Goal: Task Accomplishment & Management: Complete application form

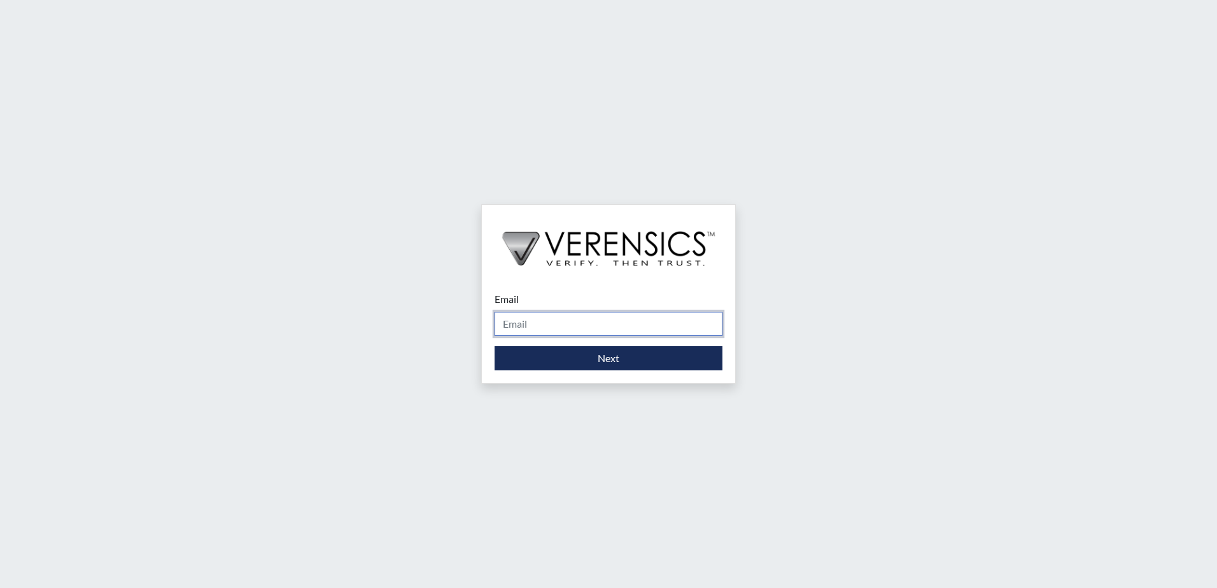
click at [608, 325] on input "Email" at bounding box center [608, 324] width 228 height 24
type input "[PERSON_NAME][EMAIL_ADDRESS][DOMAIN_NAME]"
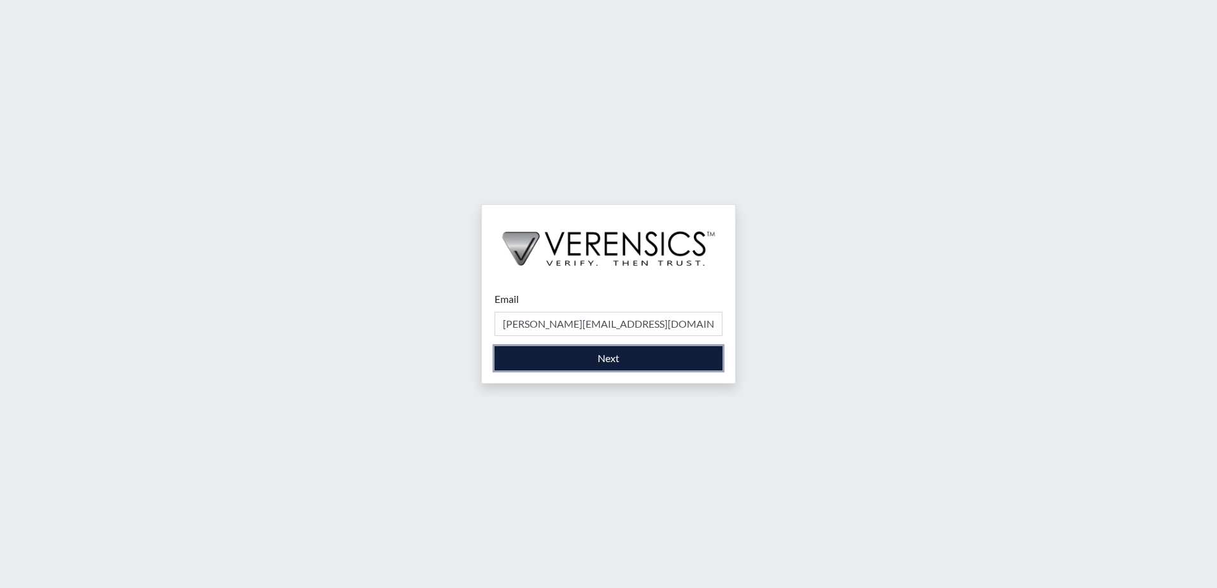
click at [592, 360] on button "Next" at bounding box center [608, 358] width 228 height 24
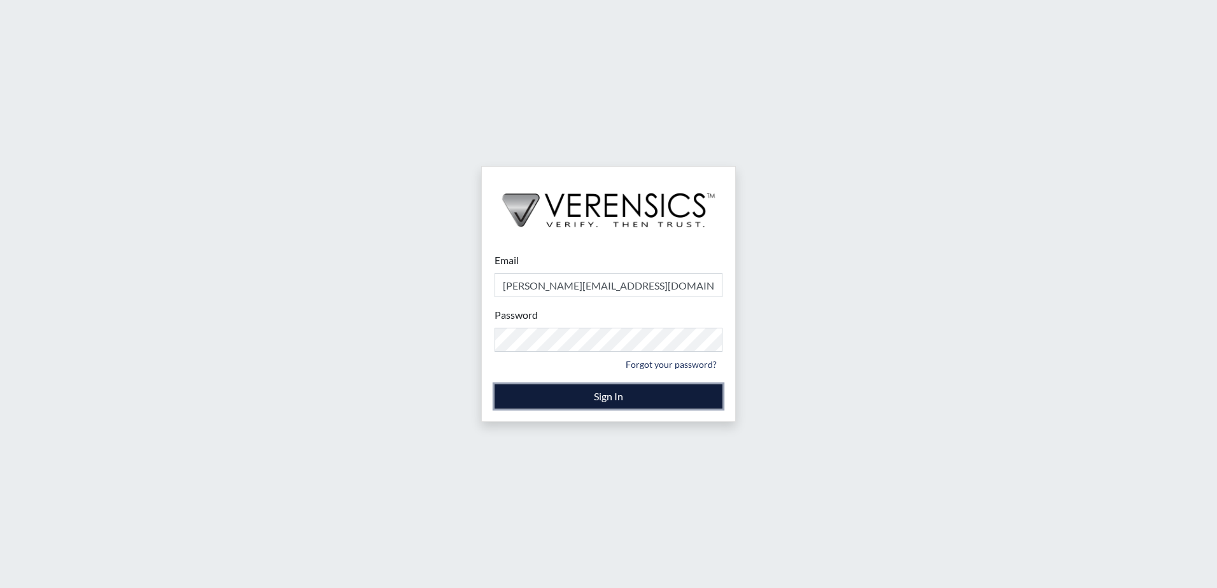
click at [592, 396] on button "Sign In" at bounding box center [608, 396] width 228 height 24
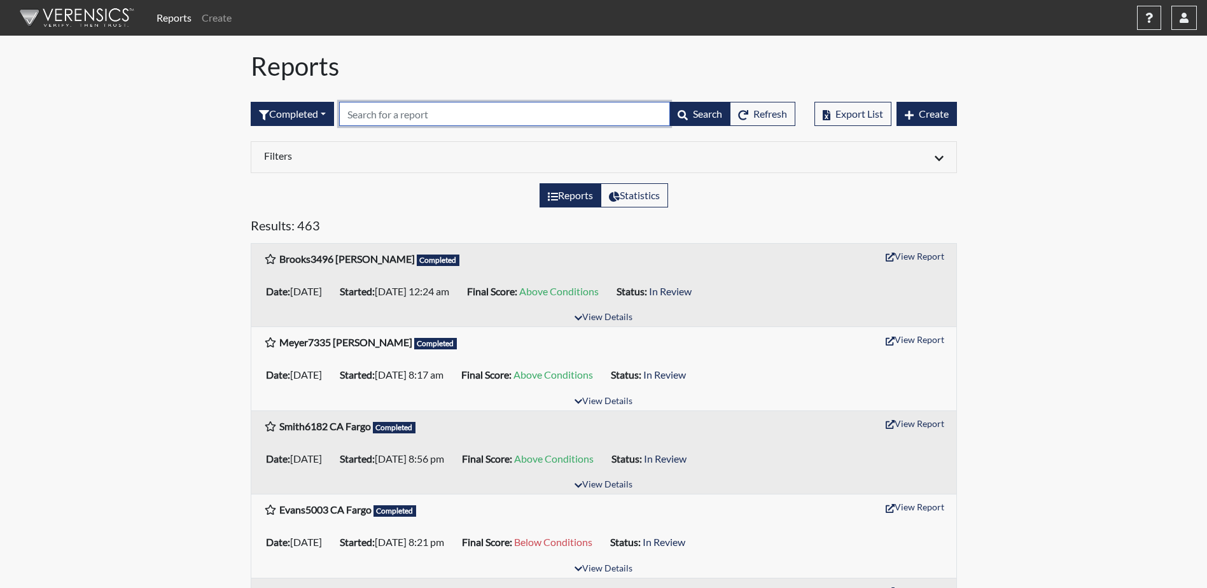
click at [437, 116] on input "text" at bounding box center [504, 114] width 331 height 24
type input "[PERSON_NAME]"
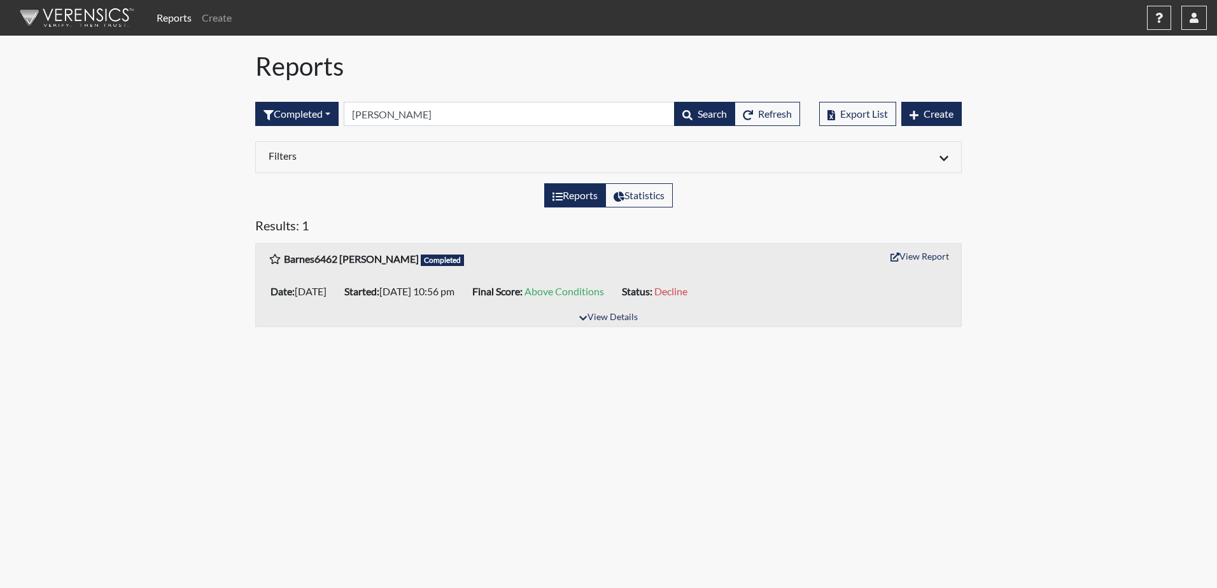
click at [1122, 432] on body "Reports Create Help Center × Verensics Best Practices How to successfully use t…" at bounding box center [608, 294] width 1217 height 588
click at [216, 22] on link "Create" at bounding box center [217, 17] width 40 height 25
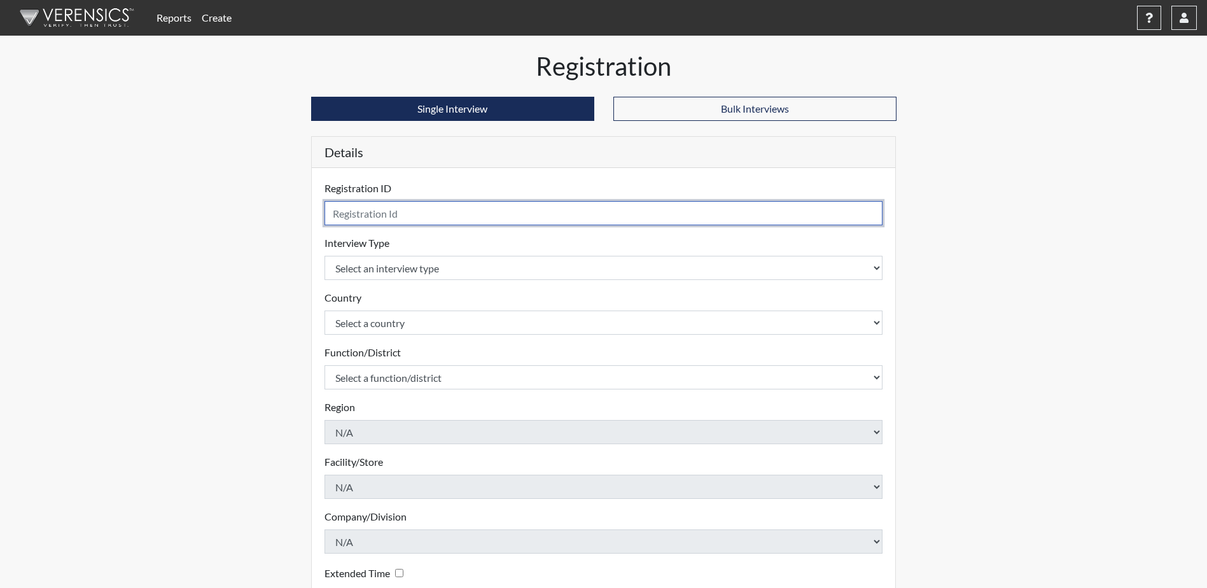
click at [406, 209] on input "text" at bounding box center [604, 213] width 559 height 24
type input "B"
type input "VanDyke4315 PTS [PERSON_NAME]"
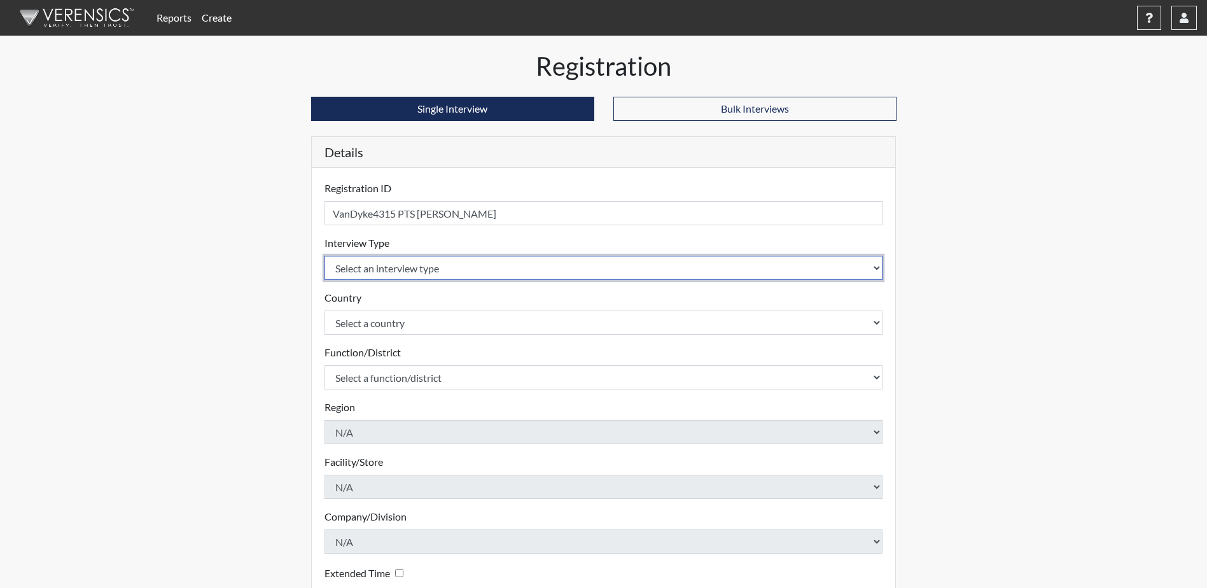
select select "ff757fb6-e1bf-11ea-9c9f-0eff0cf7eb8f"
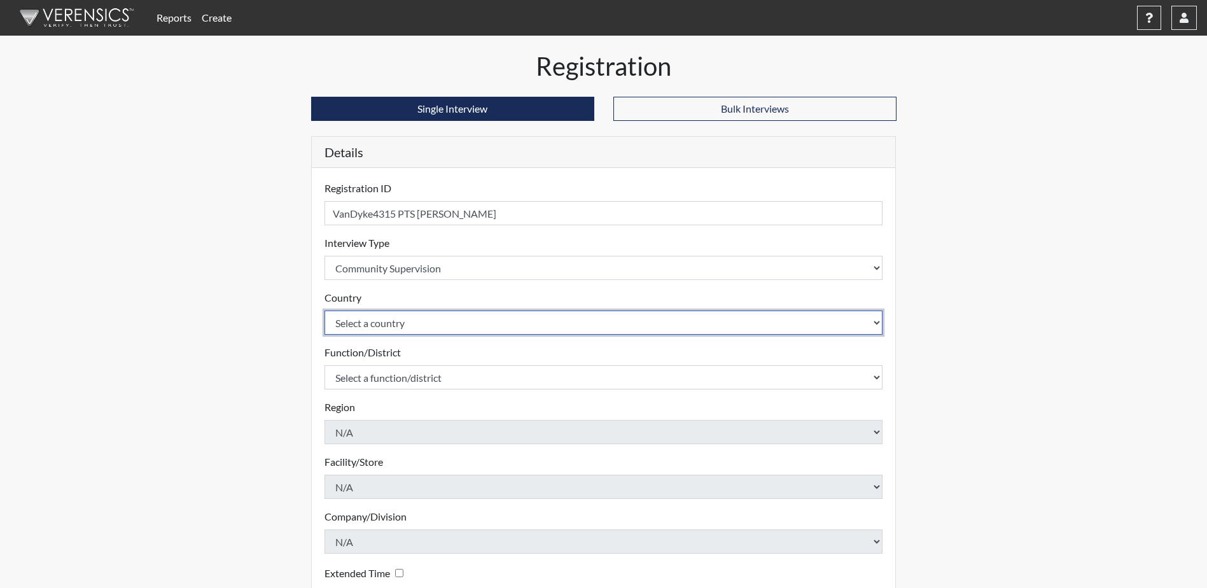
select select "united-states-of-[GEOGRAPHIC_DATA]"
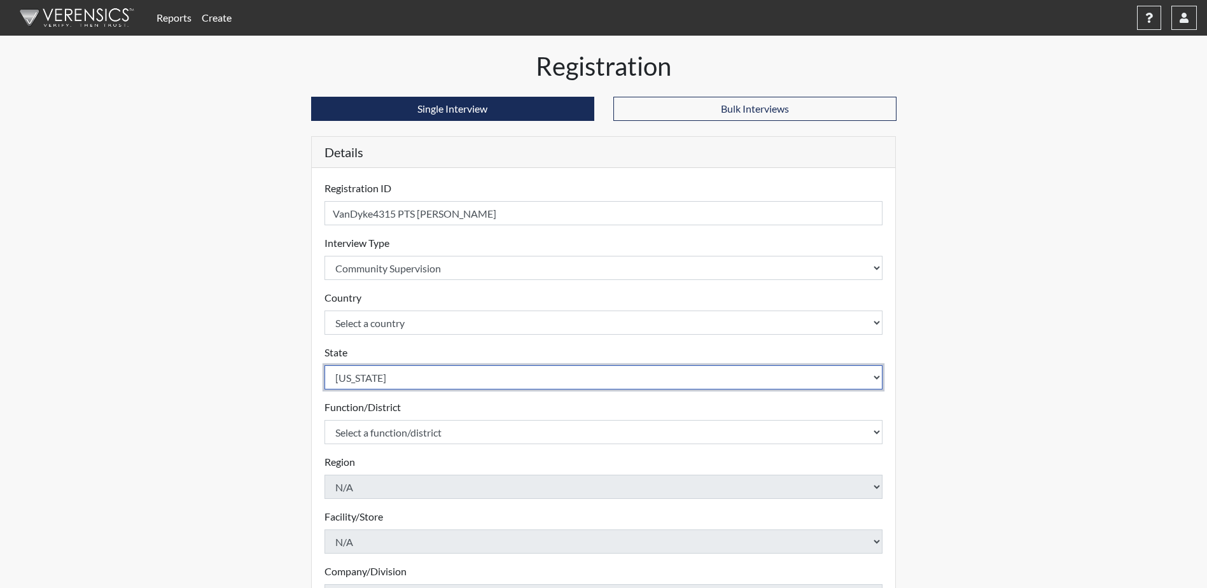
select select "ND"
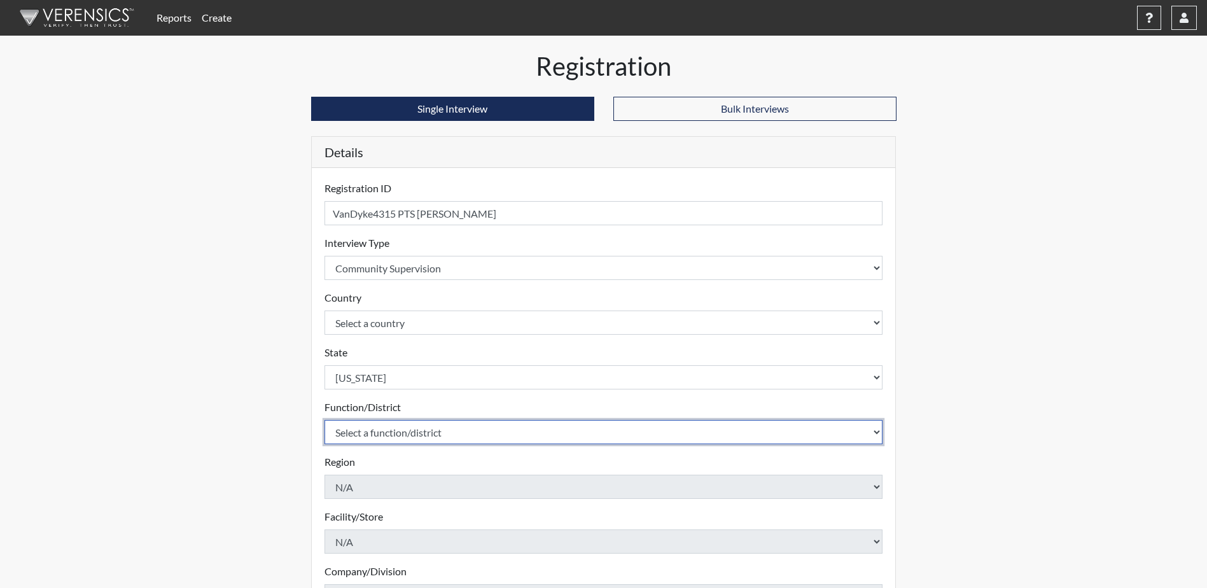
select select "4c6cf6b7-0a66-4ddf-a33c-c3617a18a22d"
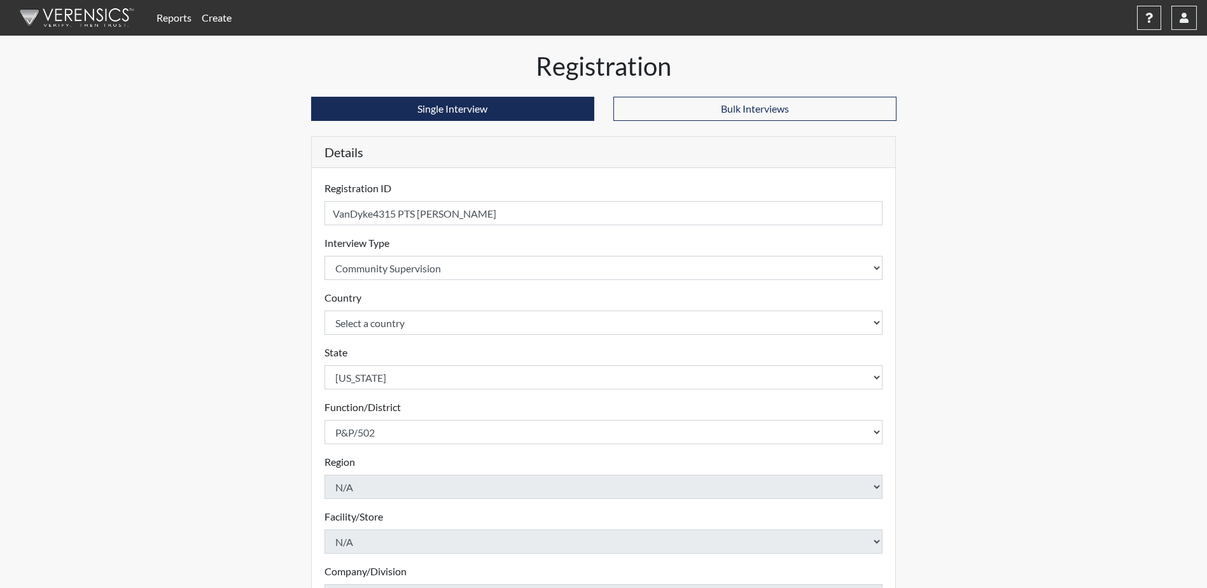
scroll to position [183, 0]
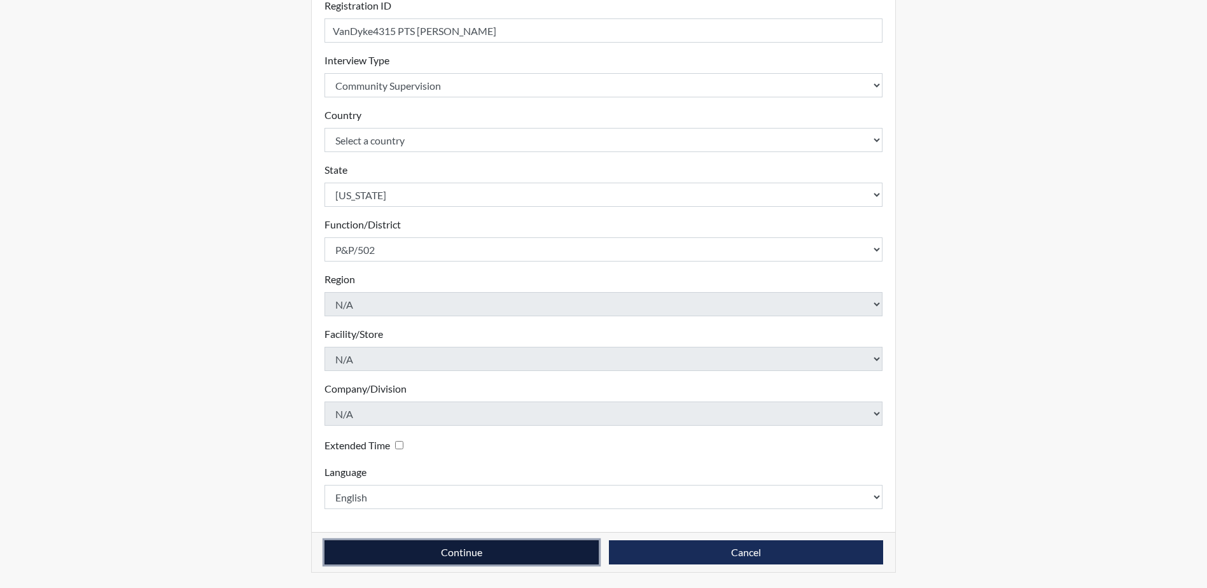
click at [433, 548] on button "Continue" at bounding box center [462, 552] width 274 height 24
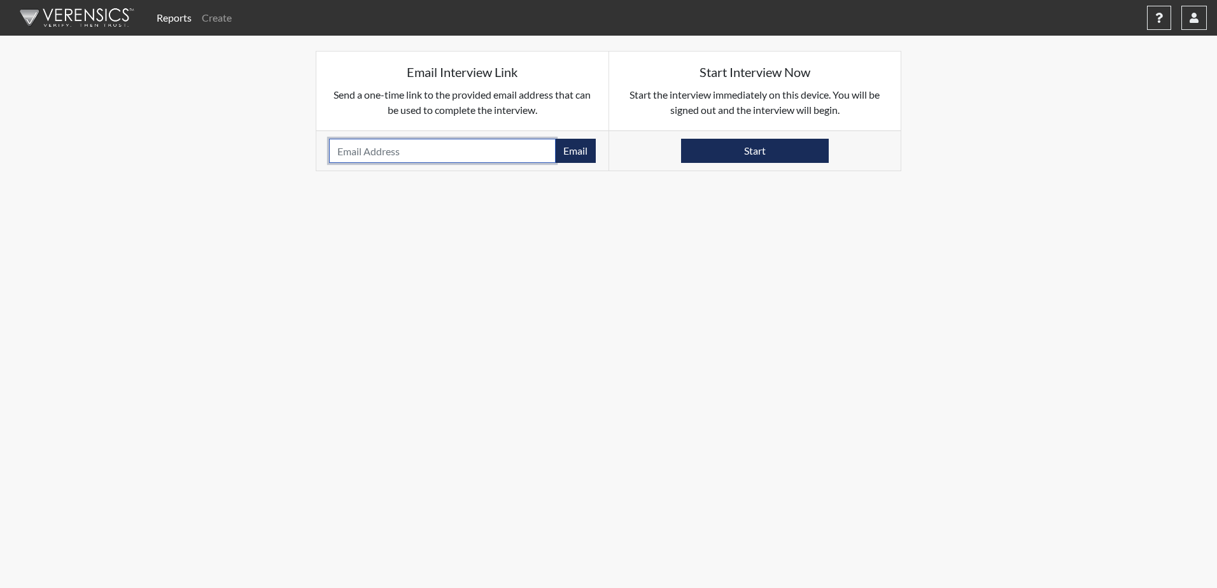
click at [342, 153] on input "email" at bounding box center [442, 151] width 227 height 24
paste input "[PERSON_NAME][EMAIL_ADDRESS][DOMAIN_NAME]"
type input "[PERSON_NAME][EMAIL_ADDRESS][DOMAIN_NAME]"
click at [580, 148] on button "Email" at bounding box center [575, 151] width 41 height 24
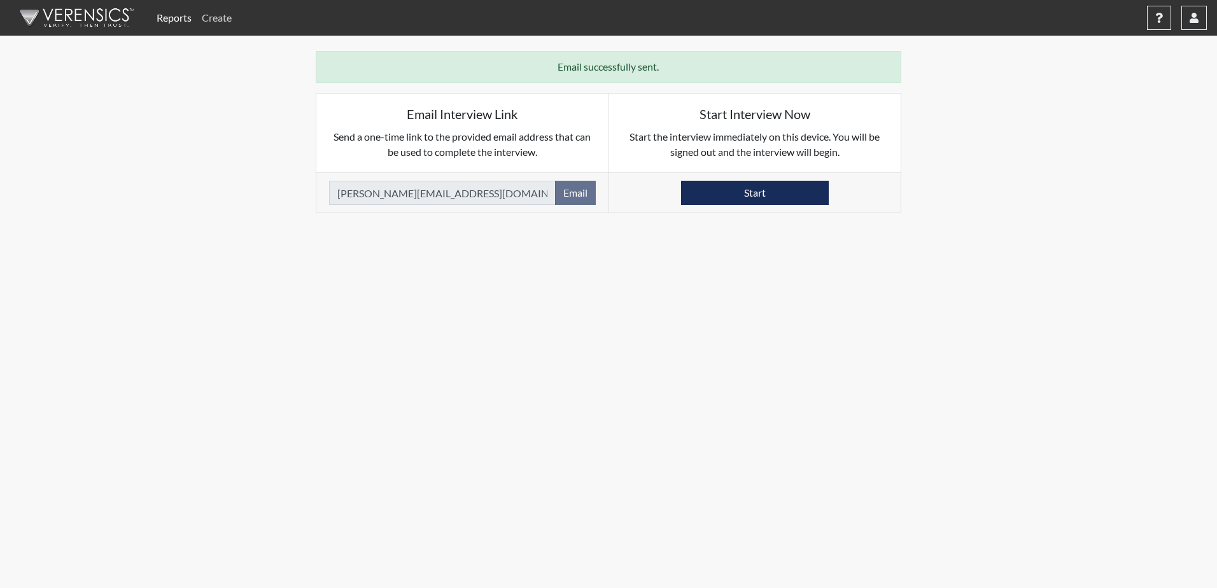
click at [211, 17] on link "Create" at bounding box center [217, 17] width 40 height 25
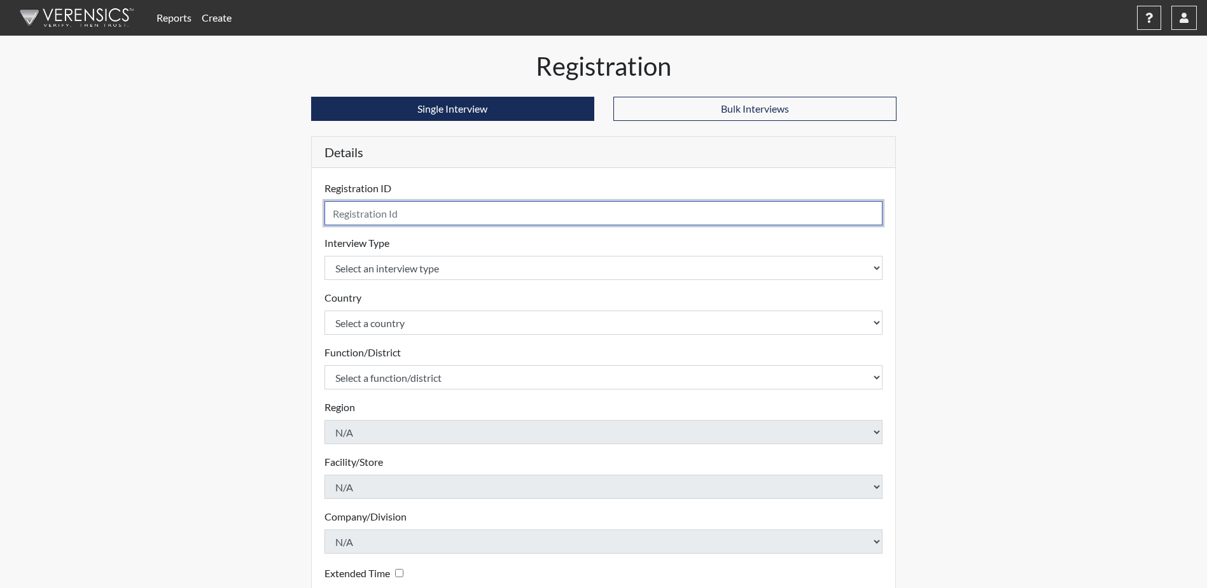
click at [398, 207] on input "text" at bounding box center [604, 213] width 559 height 24
type input "Crowe2039 PTS PO Fargo"
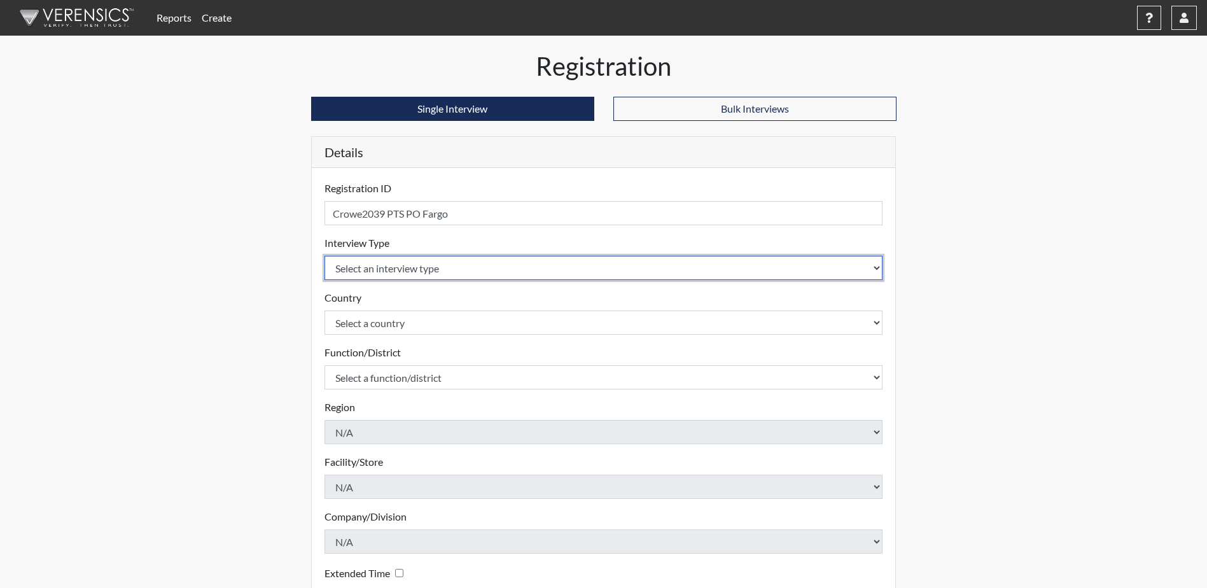
select select "ff757fb6-e1bf-11ea-9c9f-0eff0cf7eb8f"
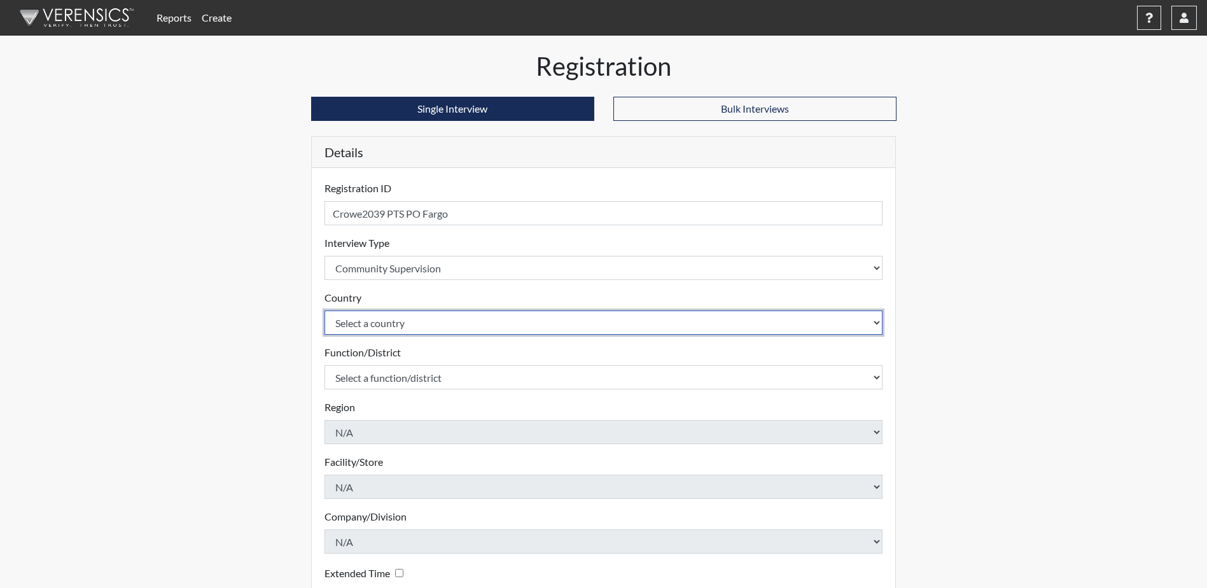
select select "united-states-of-[GEOGRAPHIC_DATA]"
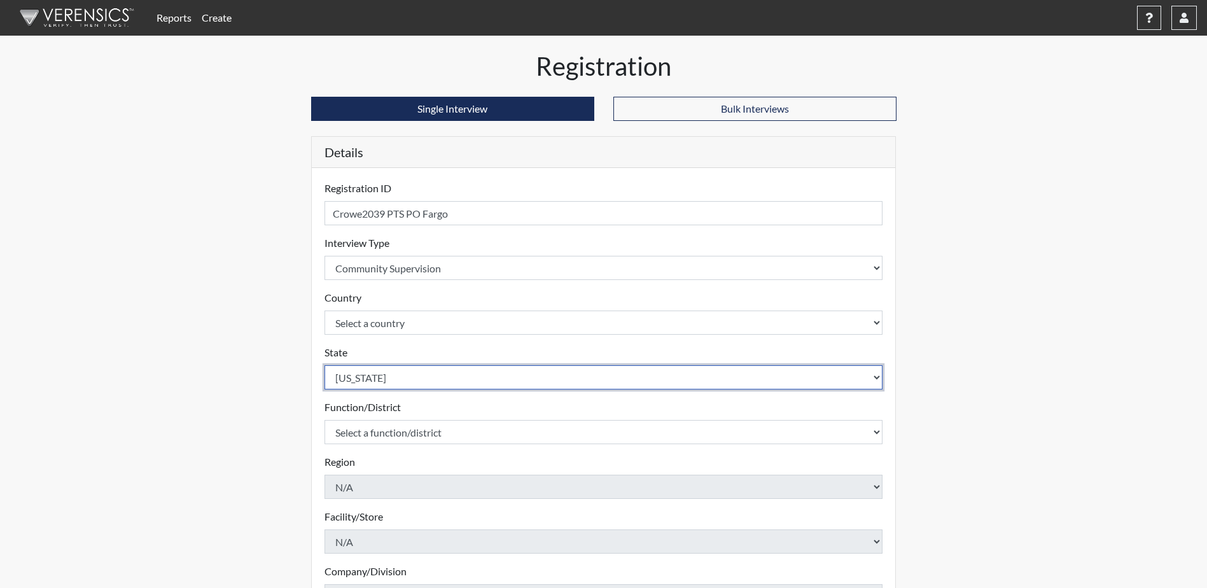
select select "ND"
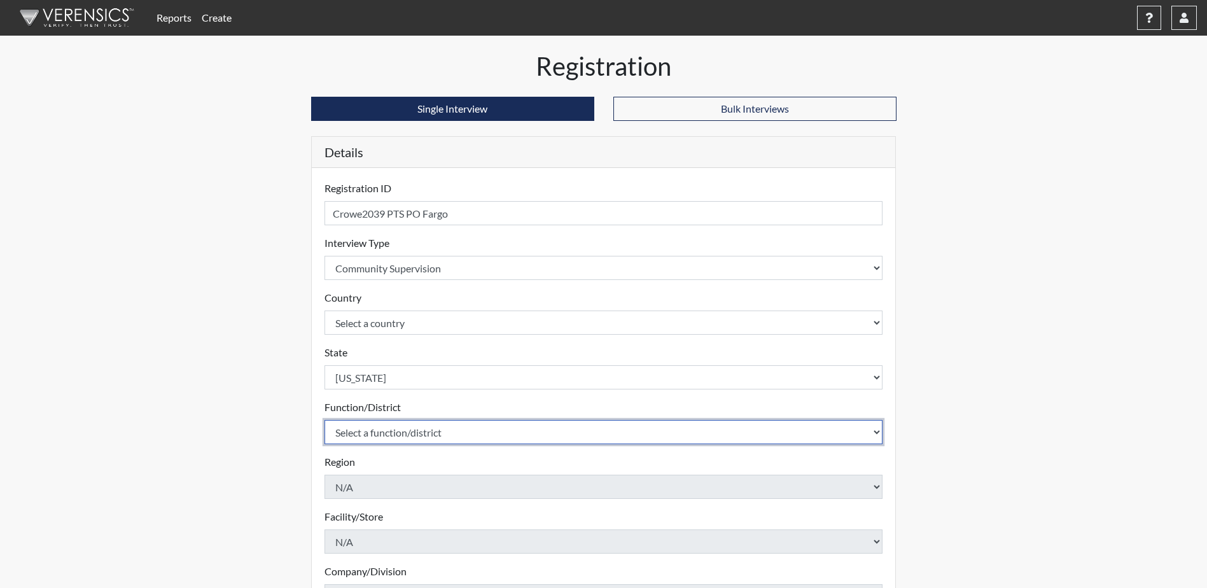
select select "4c6cf6b7-0a66-4ddf-a33c-c3617a18a22d"
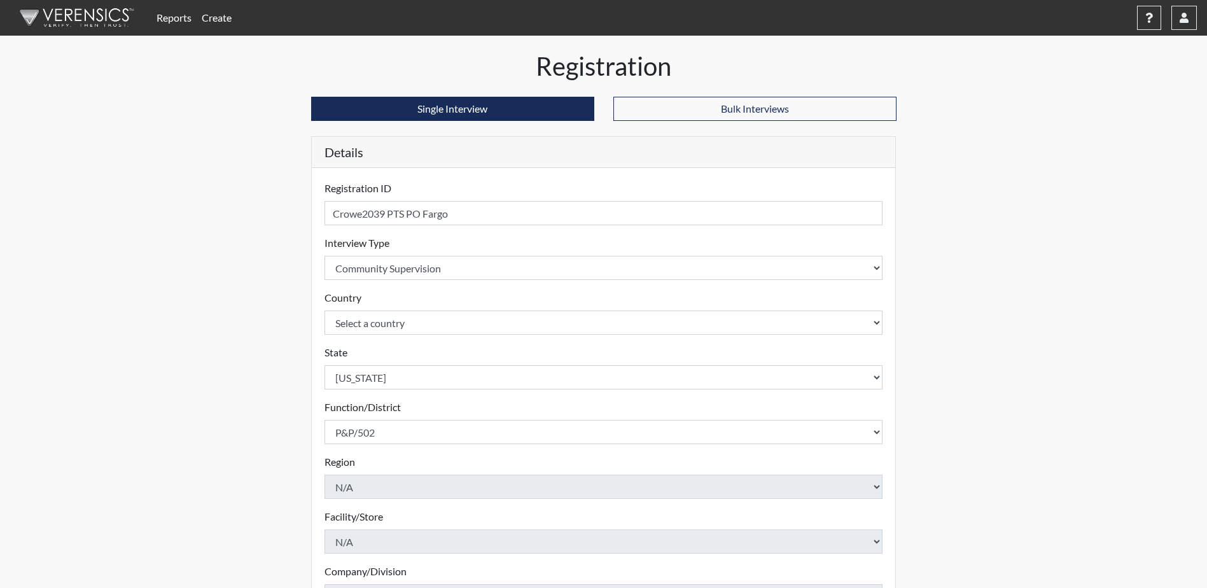
scroll to position [183, 0]
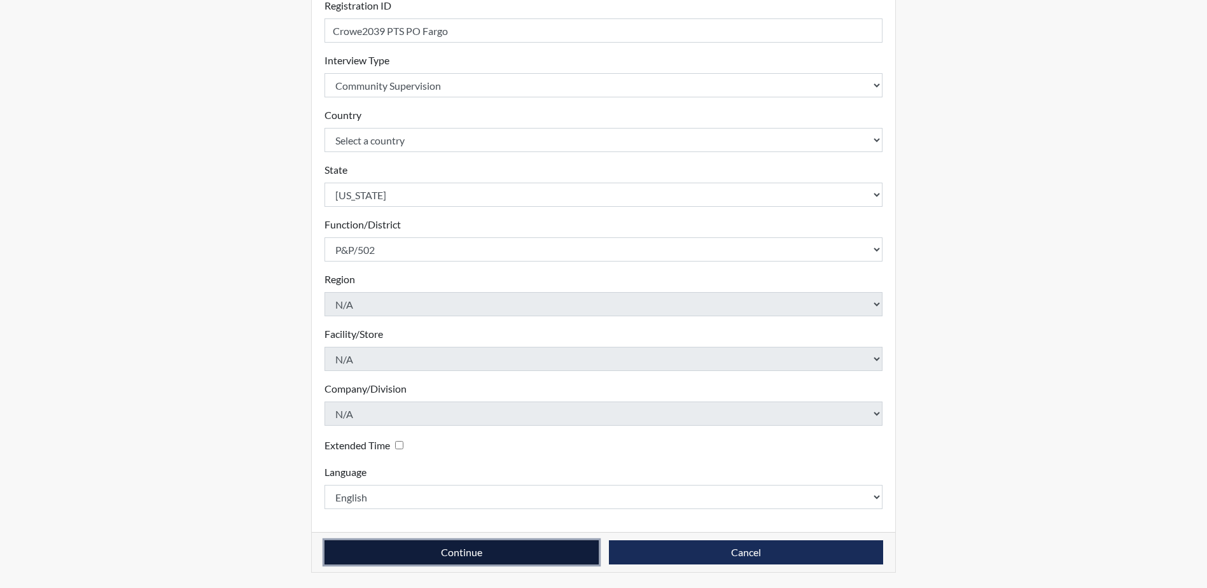
click at [452, 551] on button "Continue" at bounding box center [462, 552] width 274 height 24
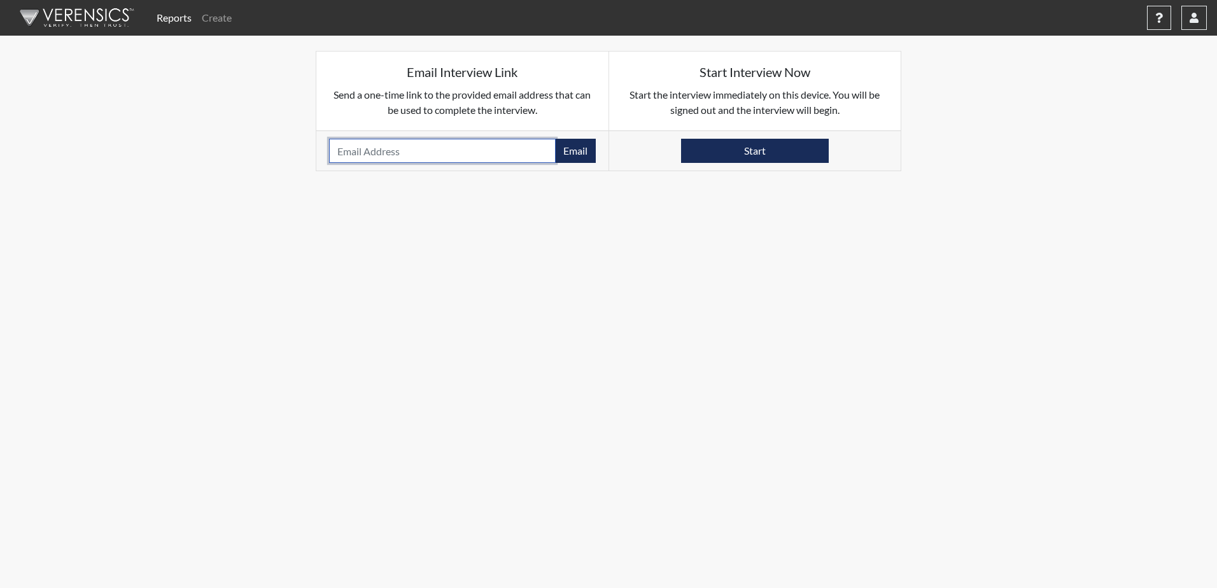
click at [340, 157] on input "email" at bounding box center [442, 151] width 227 height 24
paste input "[EMAIL_ADDRESS][DOMAIN_NAME]"
type input "[EMAIL_ADDRESS][DOMAIN_NAME]"
click at [584, 154] on button "Email" at bounding box center [575, 151] width 41 height 24
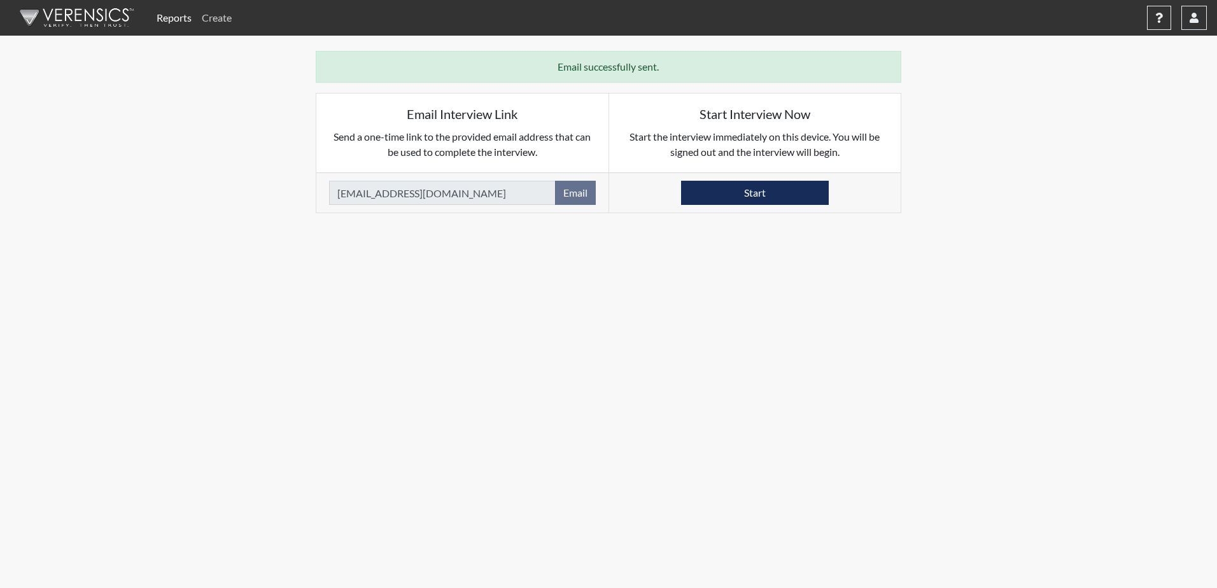
click at [227, 19] on link "Create" at bounding box center [217, 17] width 40 height 25
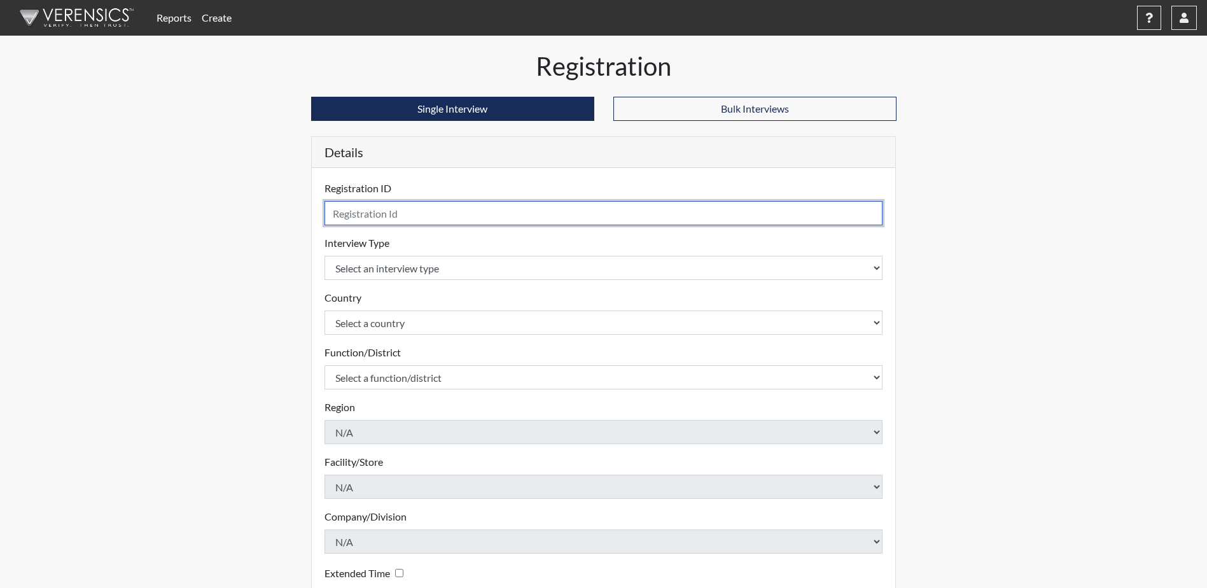
click at [423, 209] on input "text" at bounding box center [604, 213] width 559 height 24
type input "Amoako9499 PTS PO Fargo"
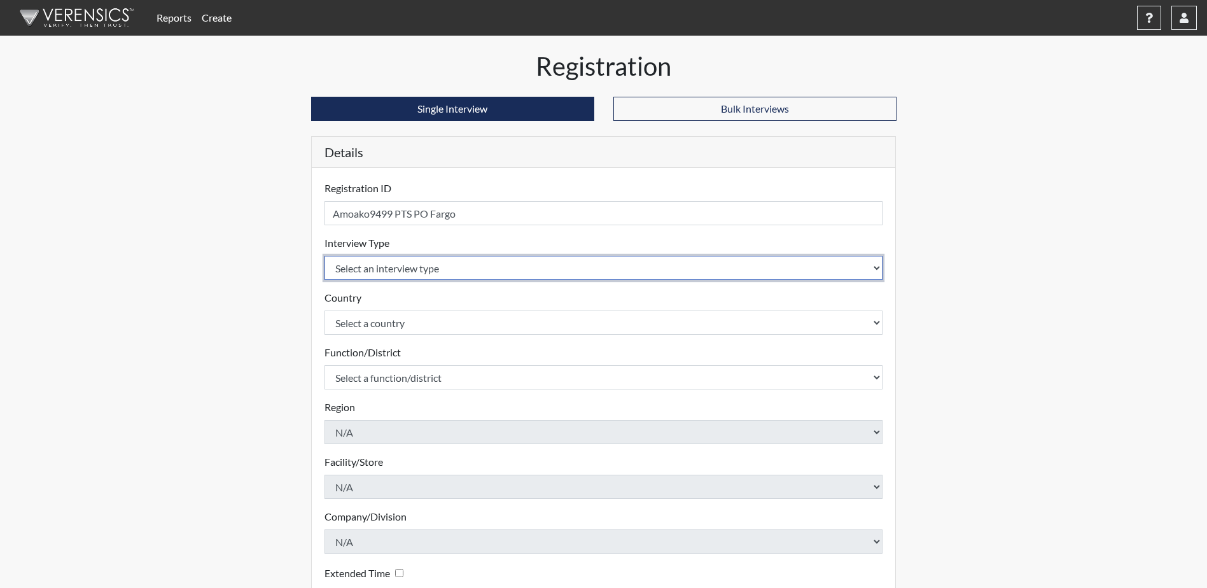
select select "ff757fb6-e1bf-11ea-9c9f-0eff0cf7eb8f"
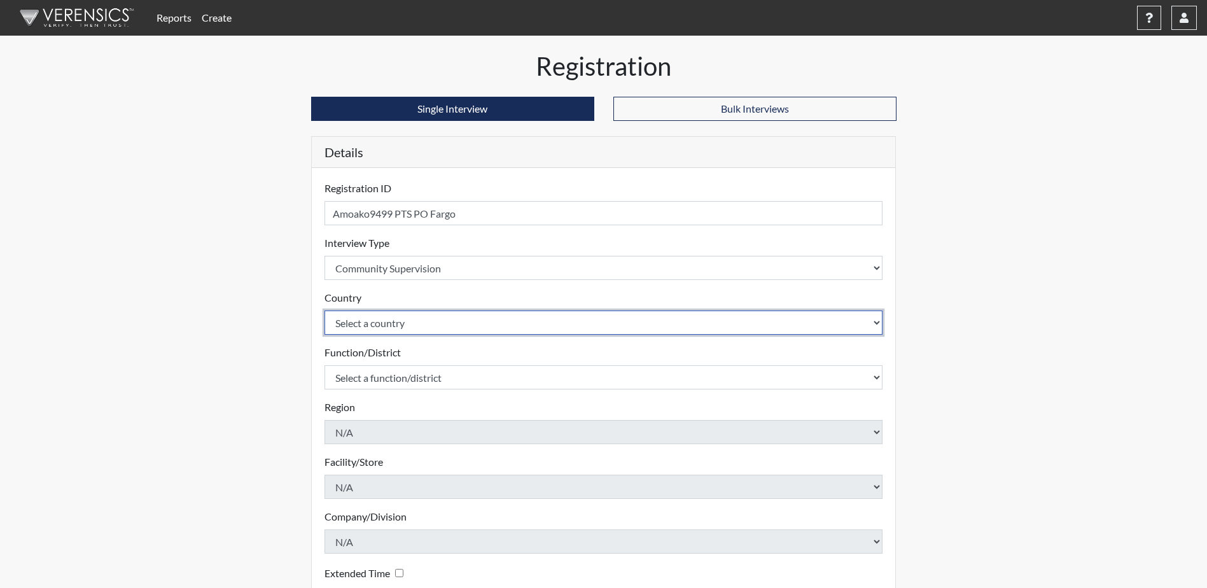
select select "united-states-of-[GEOGRAPHIC_DATA]"
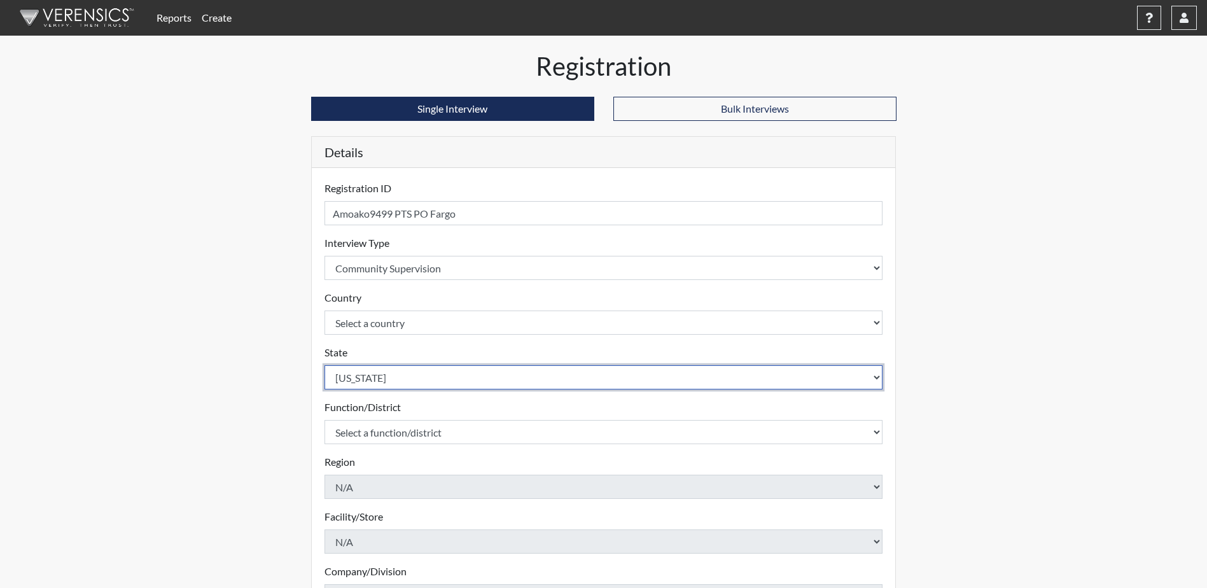
select select "ND"
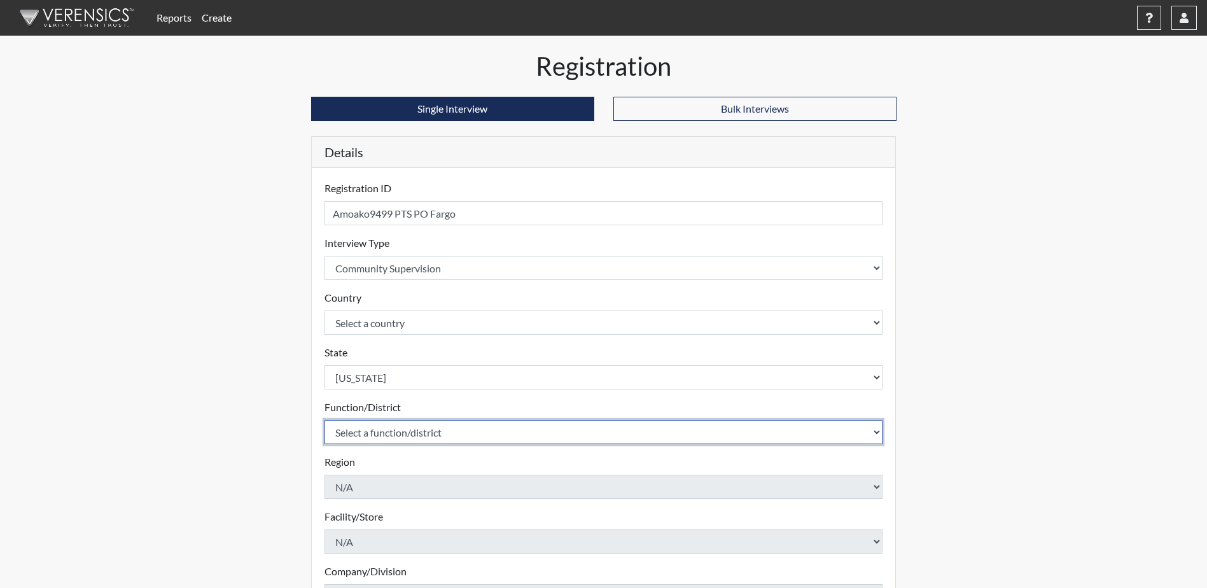
select select "4c6cf6b7-0a66-4ddf-a33c-c3617a18a22d"
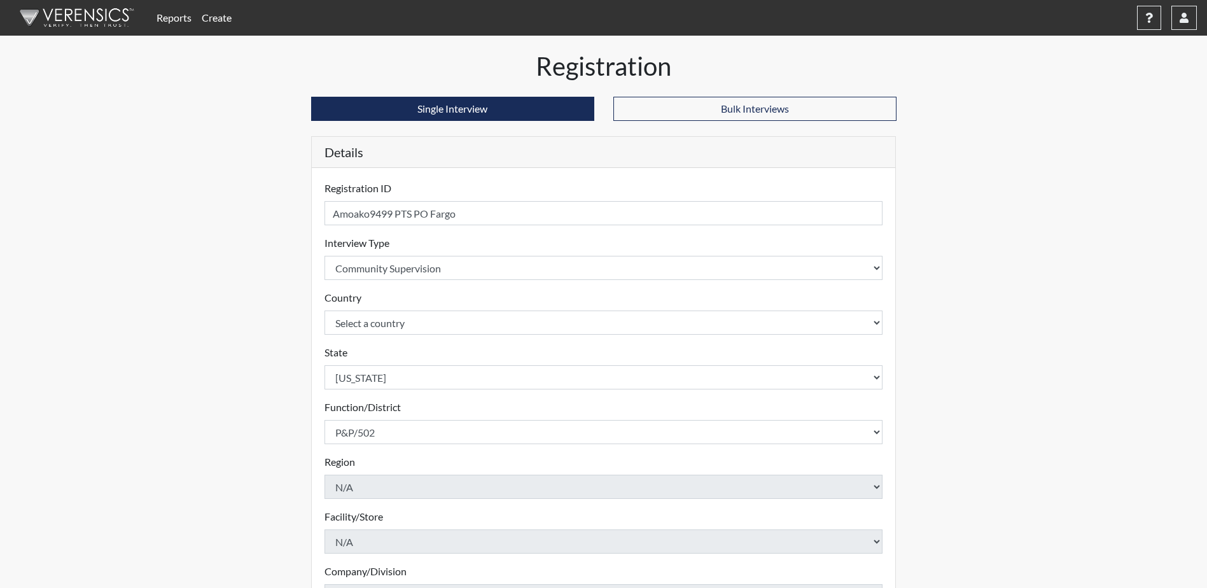
scroll to position [183, 0]
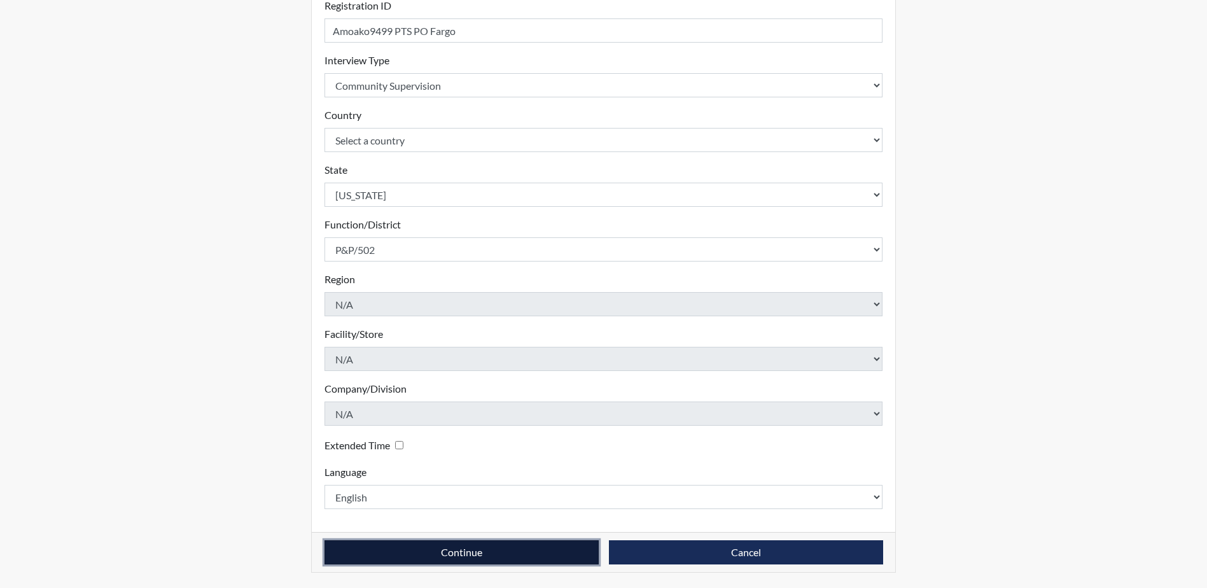
click at [500, 558] on button "Continue" at bounding box center [462, 552] width 274 height 24
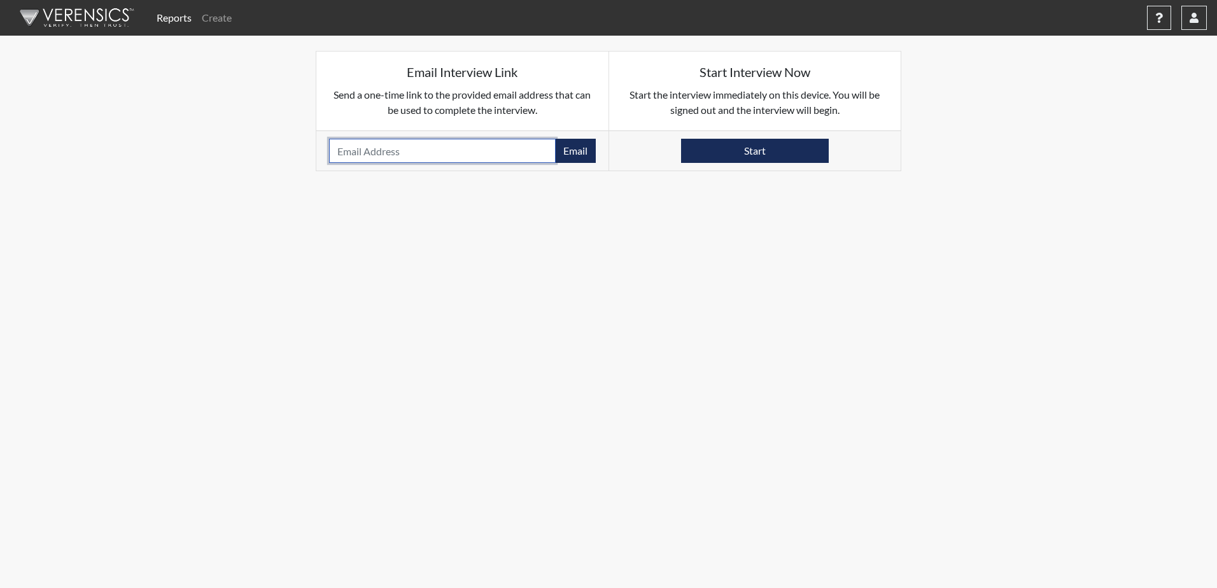
click at [353, 147] on input "email" at bounding box center [442, 151] width 227 height 24
paste input "[EMAIL_ADDRESS][DOMAIN_NAME]"
type input "[EMAIL_ADDRESS][DOMAIN_NAME]"
click at [576, 150] on button "Email" at bounding box center [575, 151] width 41 height 24
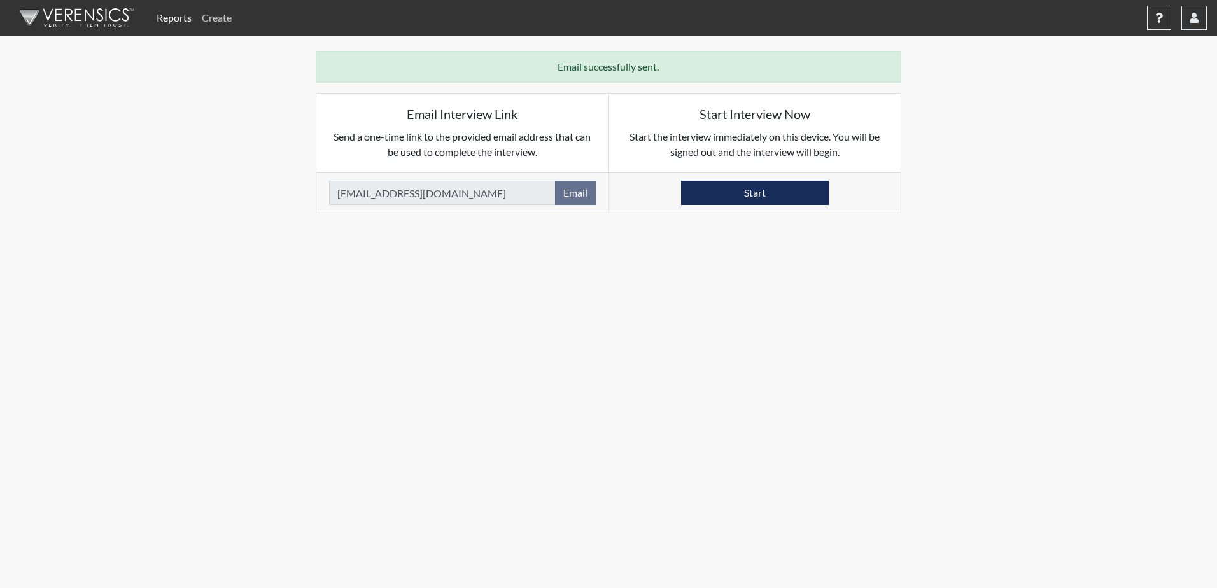
click at [213, 19] on link "Create" at bounding box center [217, 17] width 40 height 25
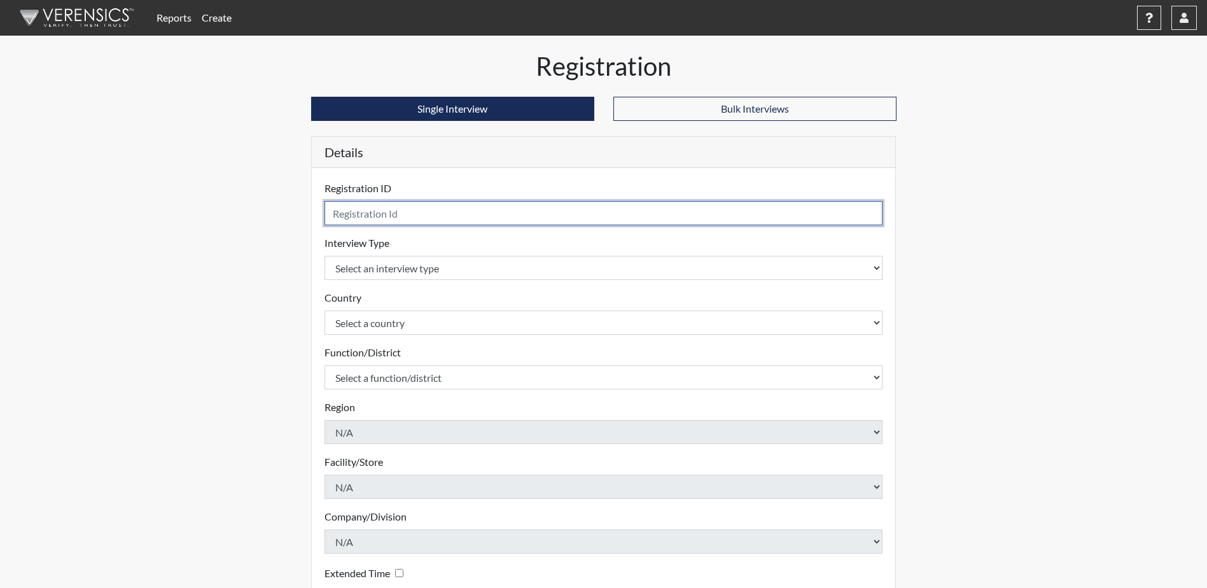
click at [370, 208] on input "text" at bounding box center [604, 213] width 559 height 24
type input "Yul"
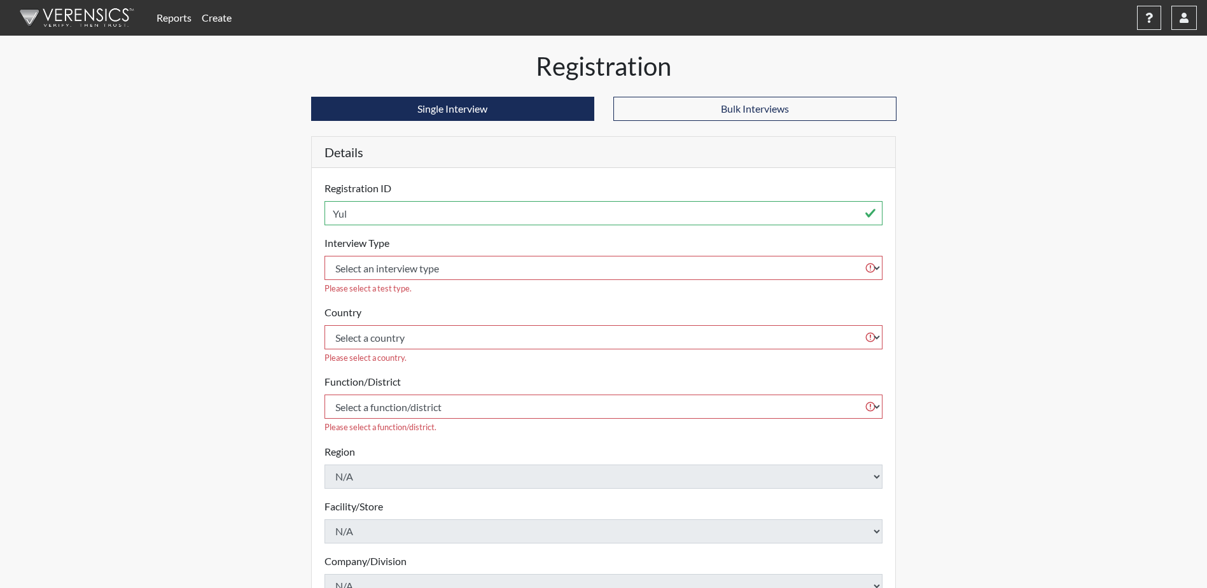
click at [172, 18] on link "Reports" at bounding box center [173, 17] width 45 height 25
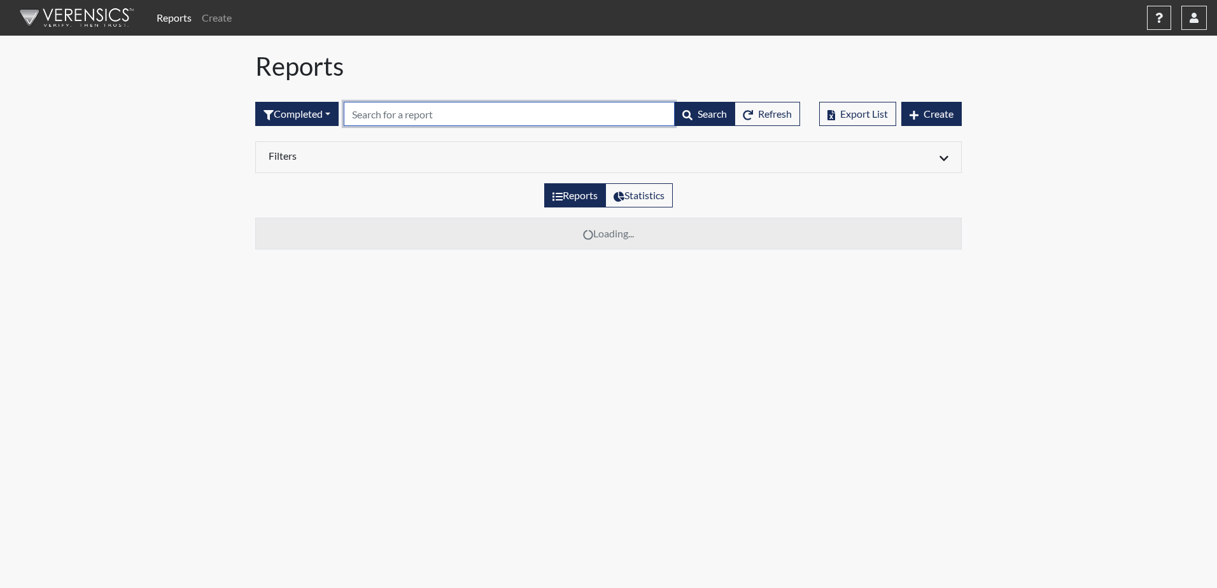
click at [392, 120] on input "text" at bounding box center [509, 114] width 331 height 24
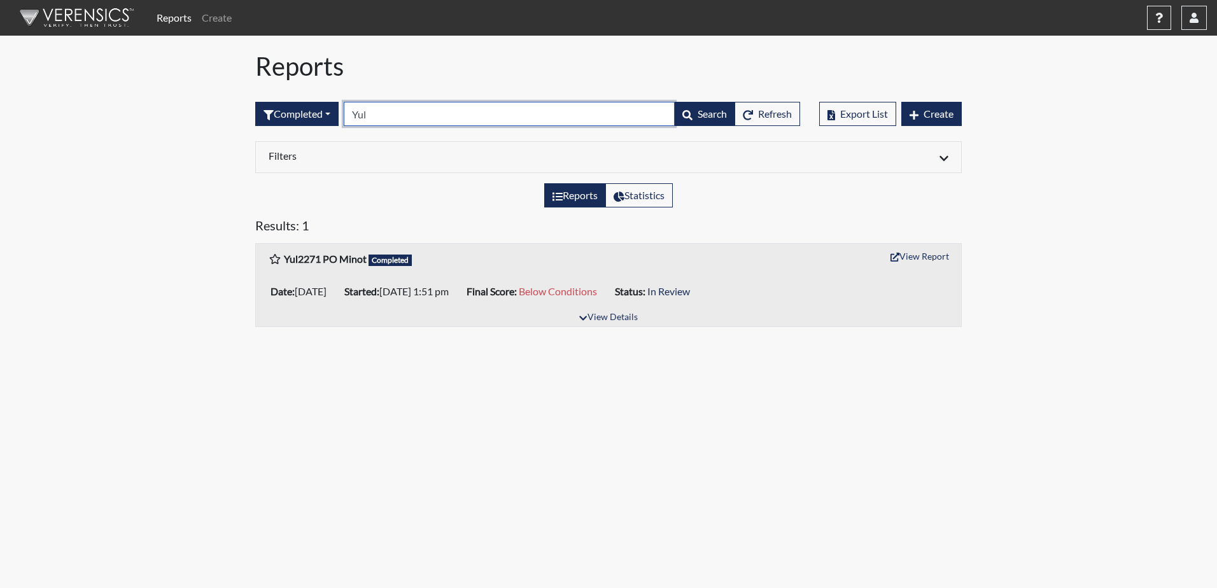
type input "Yul"
click at [1121, 433] on body "Reports Create Help Center × Verensics Best Practices How to successfully use t…" at bounding box center [608, 294] width 1217 height 588
click at [1095, 367] on body "Reports Create Help Center × Verensics Best Practices How to successfully use t…" at bounding box center [608, 294] width 1217 height 588
